Goal: Information Seeking & Learning: Learn about a topic

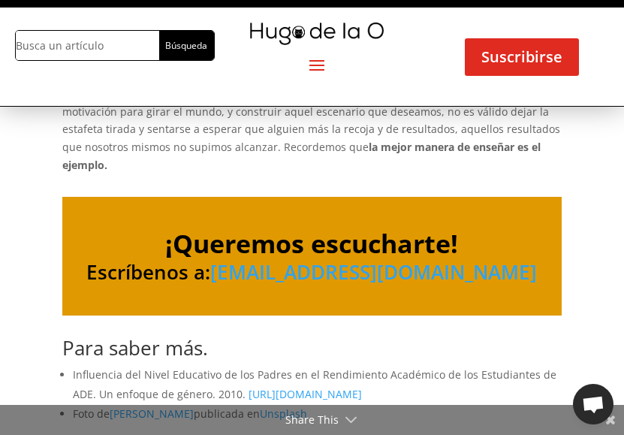
scroll to position [2103, 0]
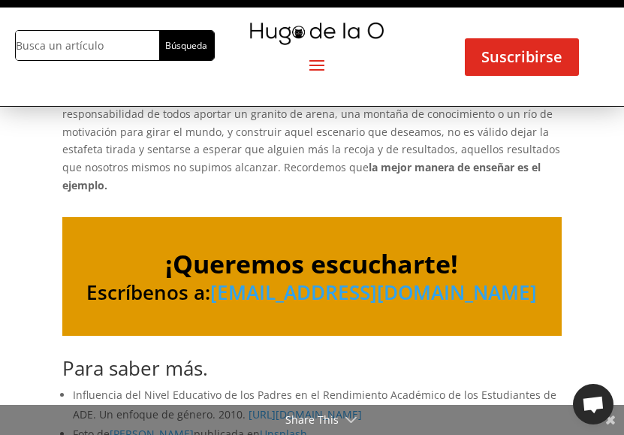
click at [277, 407] on link "[URL][DOMAIN_NAME]" at bounding box center [305, 414] width 113 height 14
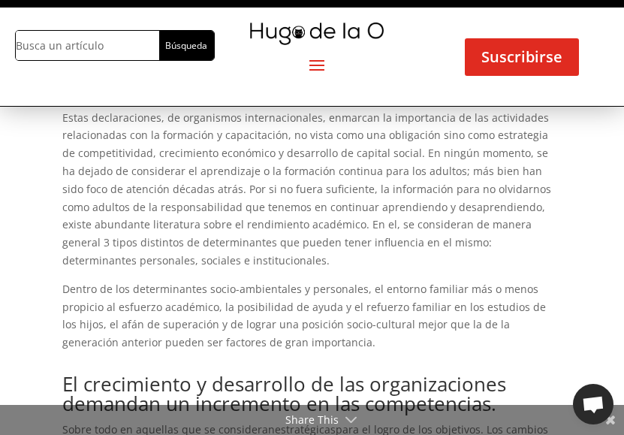
scroll to position [1652, 0]
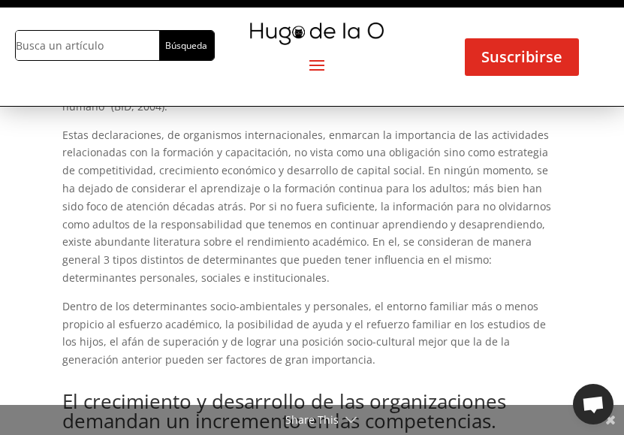
click at [315, 68] on span at bounding box center [317, 65] width 24 height 24
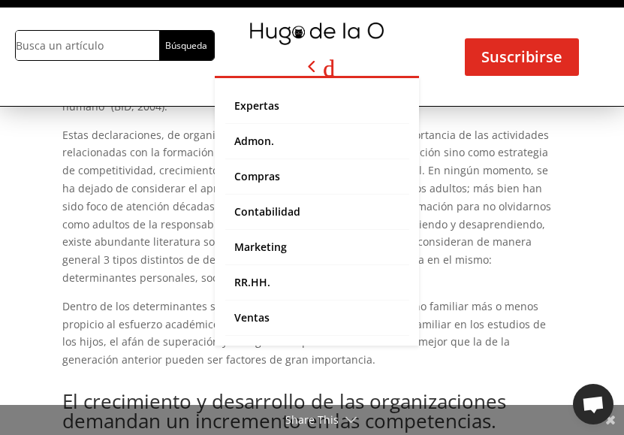
click at [604, 208] on div "La mejor forma de enseñar es el ejemplo por Diana González | Recursos Humanos |…" at bounding box center [312, 87] width 624 height 3045
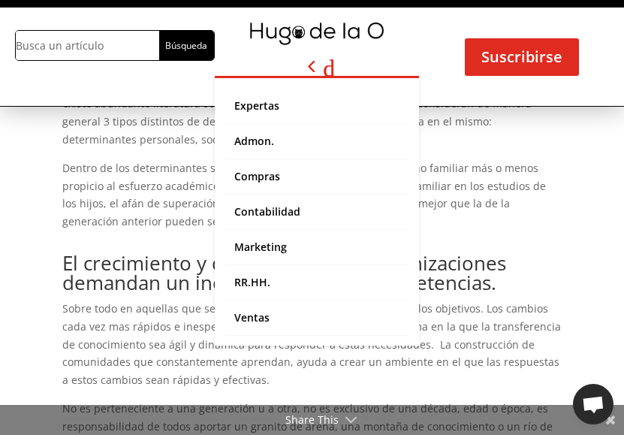
scroll to position [1802, 0]
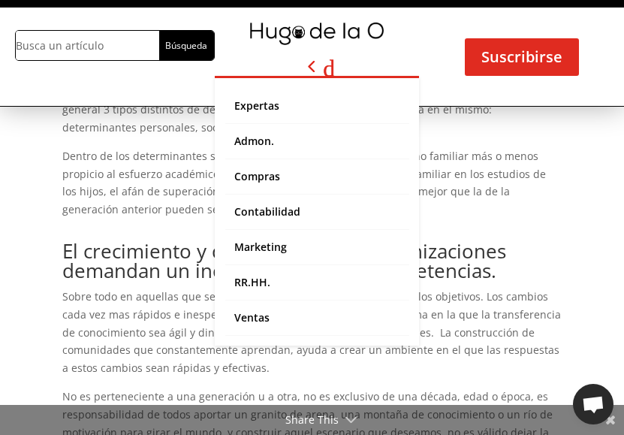
click at [313, 67] on span at bounding box center [317, 65] width 36 height 24
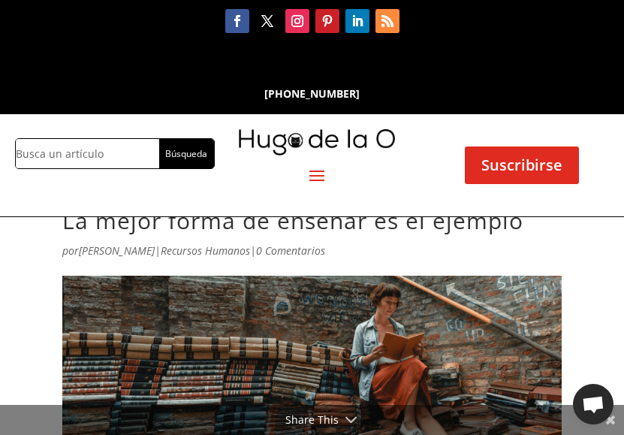
scroll to position [0, 0]
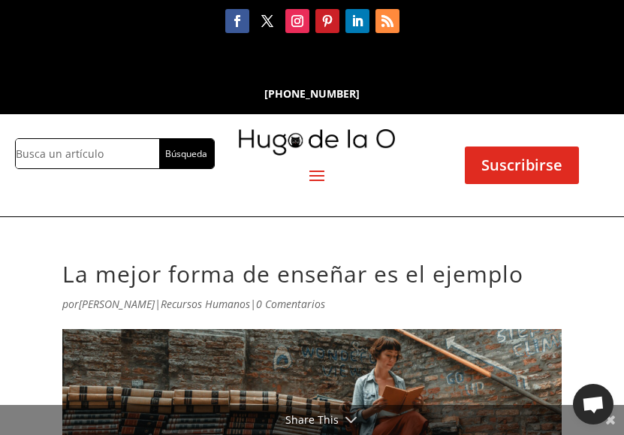
click at [341, 140] on img at bounding box center [317, 142] width 156 height 26
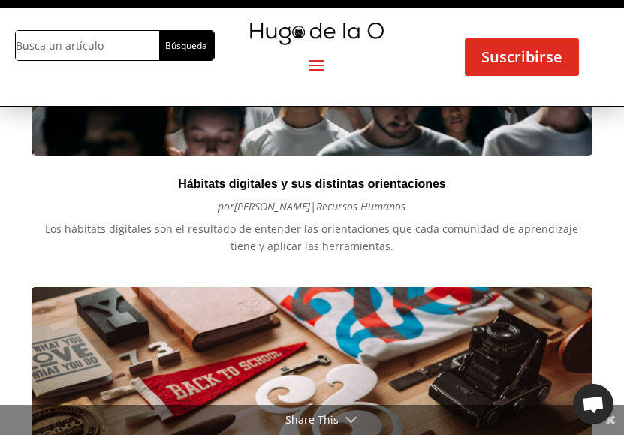
scroll to position [3036, 0]
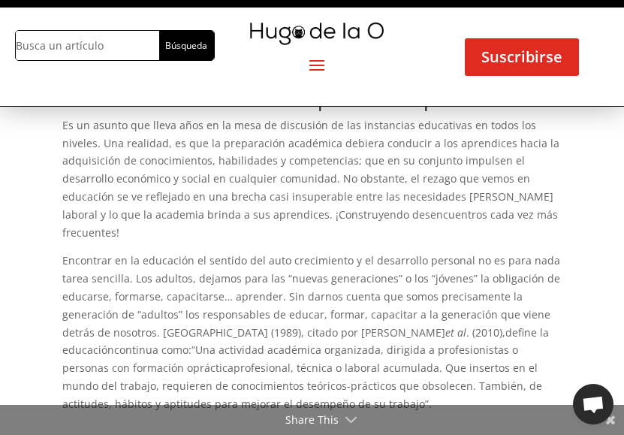
scroll to position [601, 0]
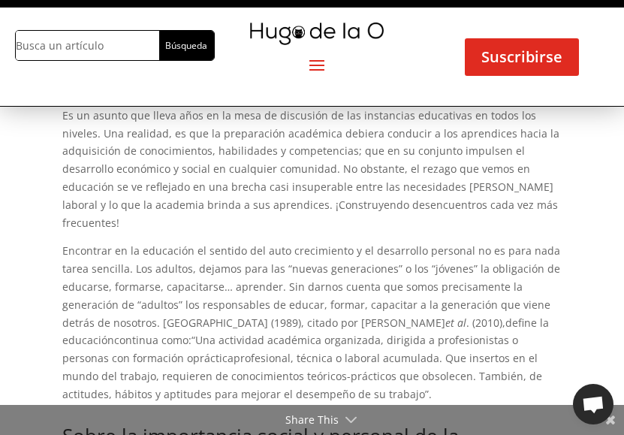
click at [475, 261] on p "Encontrar en la educación el sentido del auto crecimiento y el desarrollo perso…" at bounding box center [311, 322] width 499 height 161
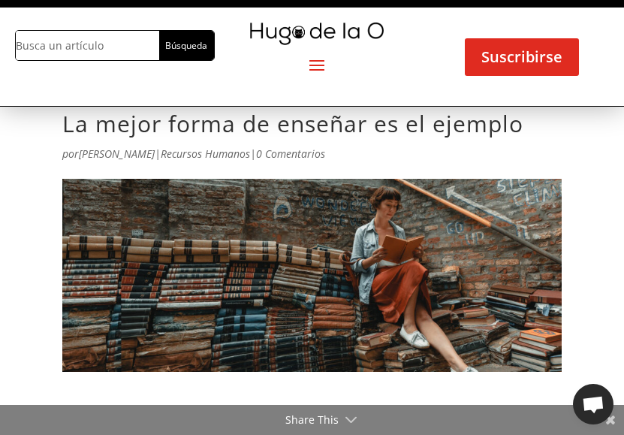
scroll to position [0, 0]
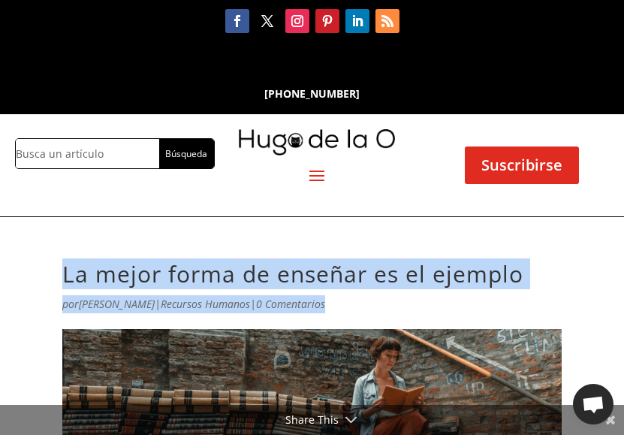
drag, startPoint x: 59, startPoint y: 273, endPoint x: 505, endPoint y: 315, distance: 448.0
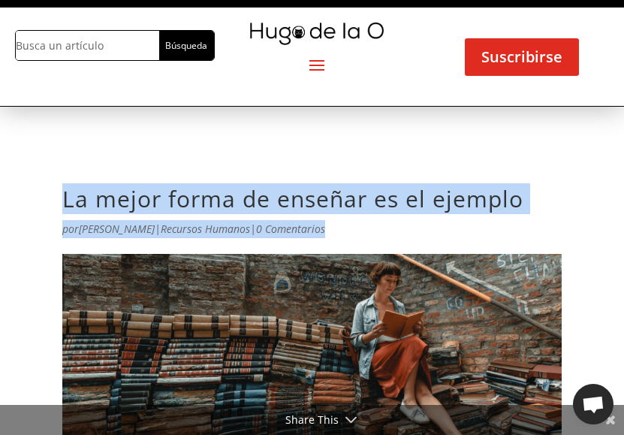
copy div "La mejor forma de enseñar es el ejemplo por Diana González | Recursos Humanos |…"
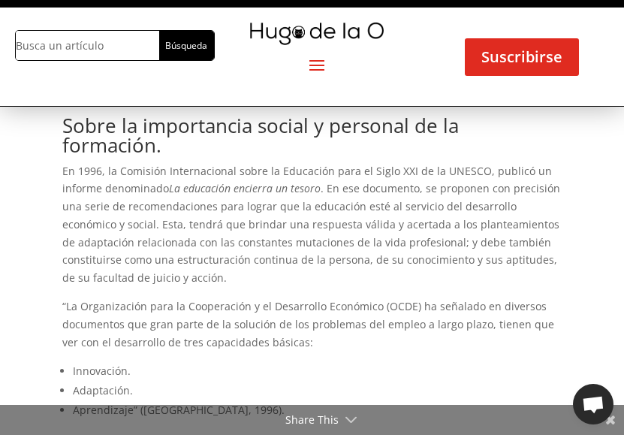
scroll to position [901, 0]
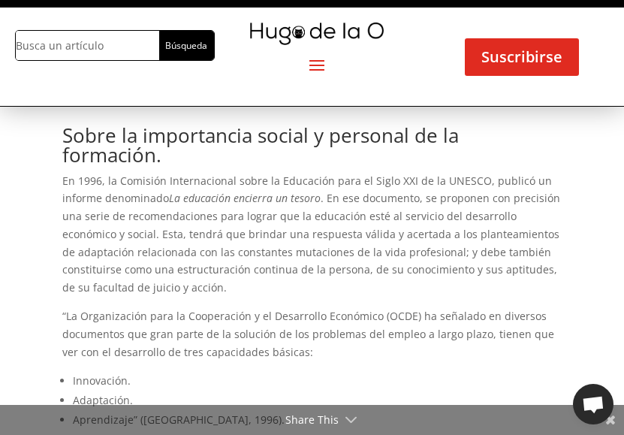
click at [390, 86] on div "Buscar: Búsqueda Expertas Admon. Compras Contabilidad Marketing RR.HH. Ventas E…" at bounding box center [312, 57] width 624 height 98
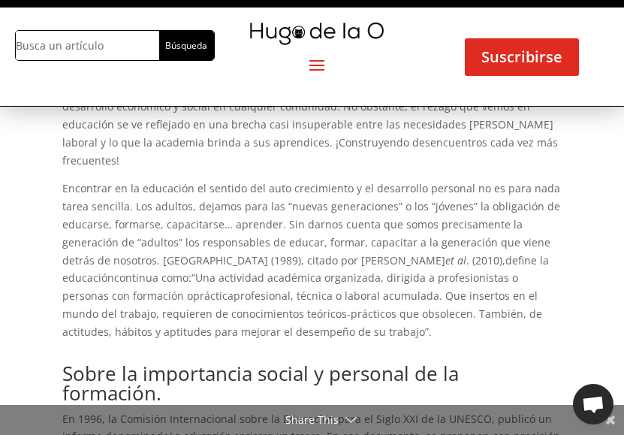
scroll to position [451, 0]
